Goal: Information Seeking & Learning: Learn about a topic

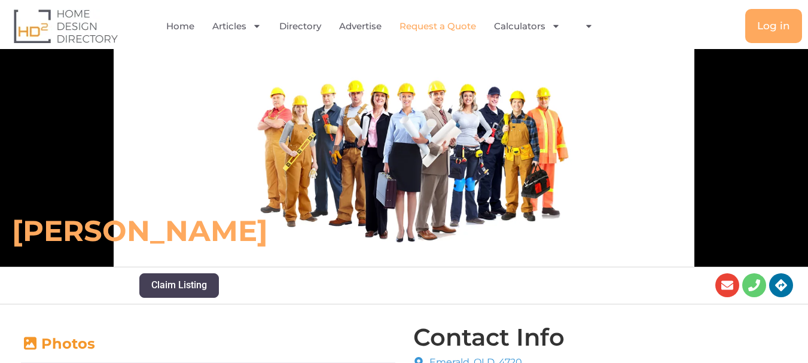
click at [447, 27] on link "Request a Quote" at bounding box center [438, 27] width 77 height 28
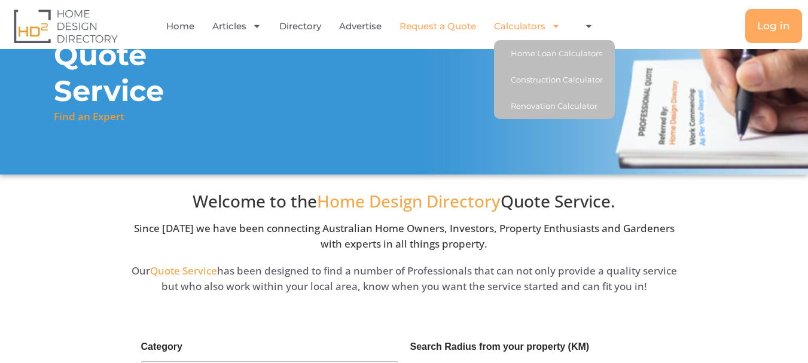
click at [536, 23] on link "Calculators" at bounding box center [527, 27] width 66 height 28
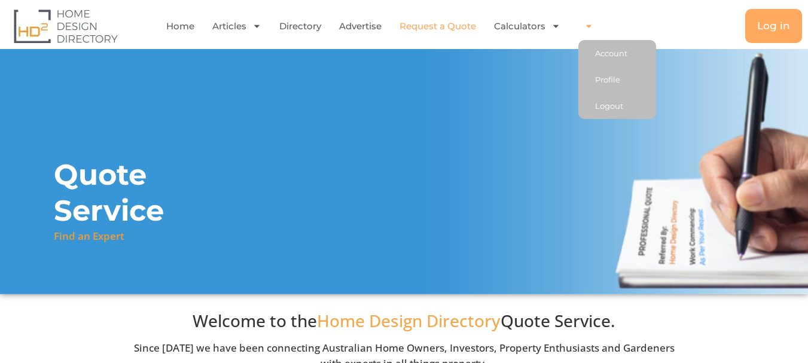
click at [587, 25] on icon "Menu" at bounding box center [588, 26] width 5 height 3
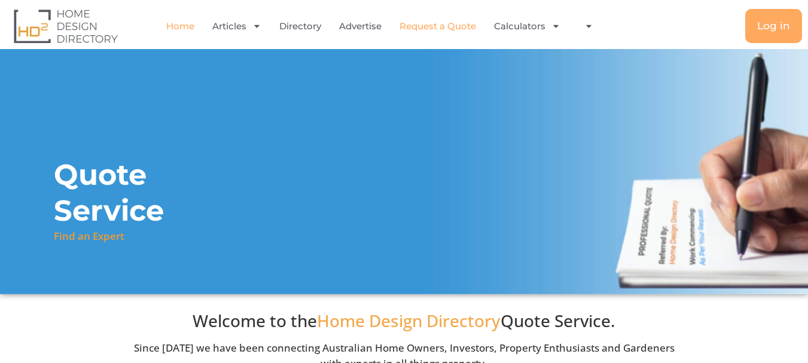
click at [177, 23] on link "Home" at bounding box center [180, 27] width 28 height 28
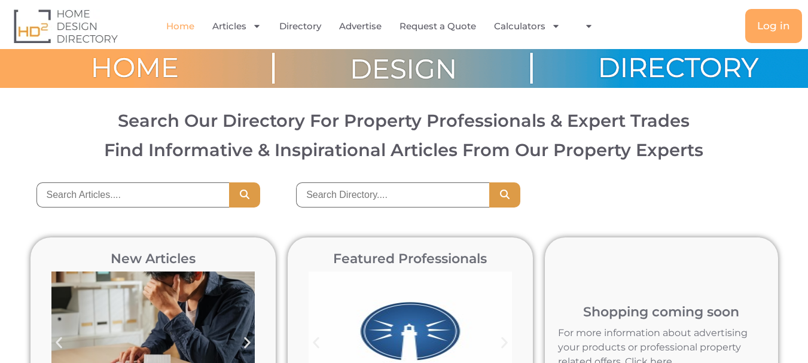
click at [329, 149] on h3 "Find Informative & Inspirational Articles From Our Property Experts" at bounding box center [404, 149] width 769 height 17
